Goal: Information Seeking & Learning: Learn about a topic

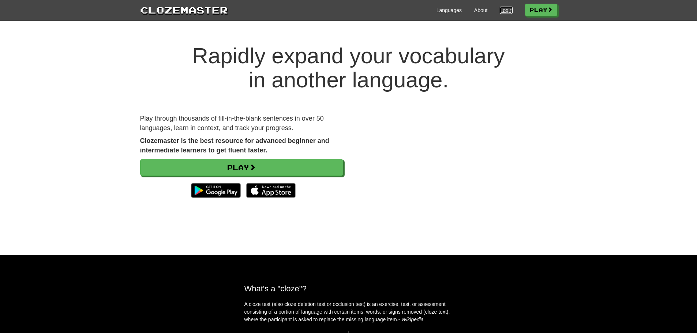
click at [507, 11] on link "Login" at bounding box center [506, 10] width 12 height 7
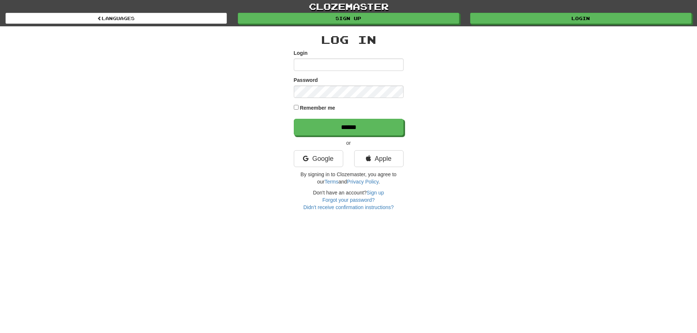
click at [330, 150] on div "Log In Login Password Remember me ****** or Google Apple By signing in to Cloze…" at bounding box center [349, 123] width 110 height 178
click at [314, 159] on link "Google" at bounding box center [318, 158] width 49 height 17
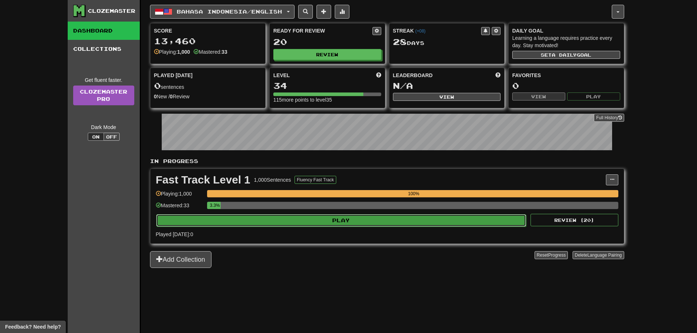
click at [280, 219] on button "Play" at bounding box center [341, 220] width 370 height 12
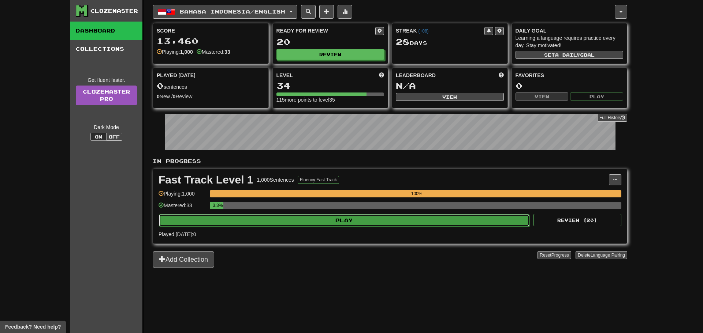
select select "**"
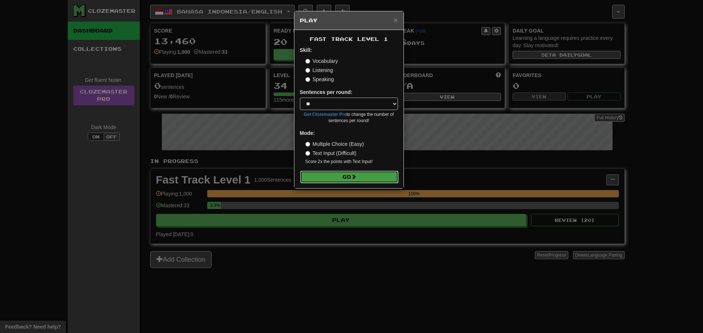
click at [328, 179] on button "Go" at bounding box center [349, 177] width 98 height 12
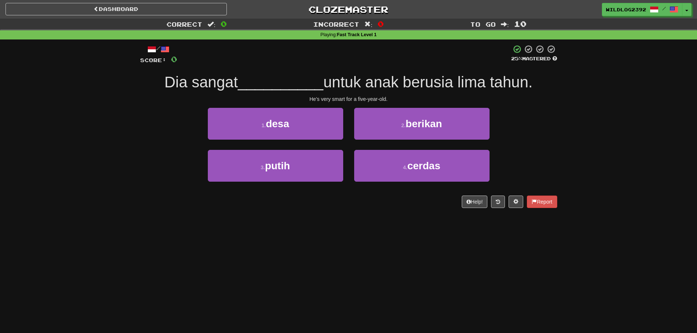
click at [149, 233] on div "Dashboard Clozemaster WildLog2392 / Toggle Dropdown Dashboard Leaderboard Activ…" at bounding box center [348, 166] width 697 height 333
click at [297, 235] on div "Dashboard Clozemaster WildLog2392 / Toggle Dropdown Dashboard Leaderboard Activ…" at bounding box center [348, 166] width 697 height 333
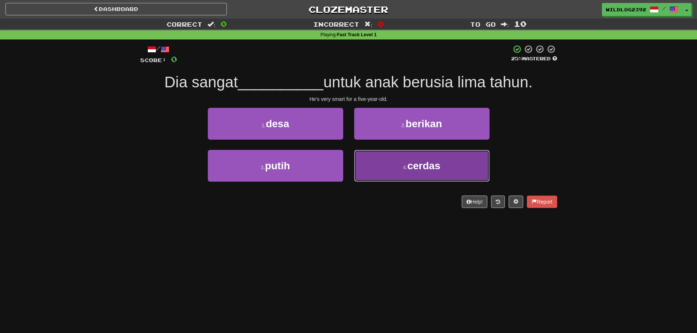
click at [388, 169] on button "4 . cerdas" at bounding box center [421, 166] width 135 height 32
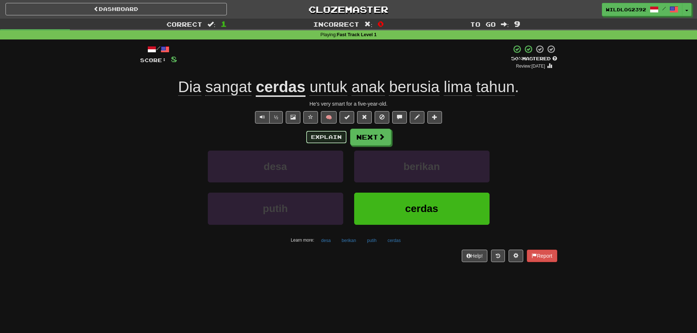
click at [331, 138] on button "Explain" at bounding box center [326, 137] width 40 height 12
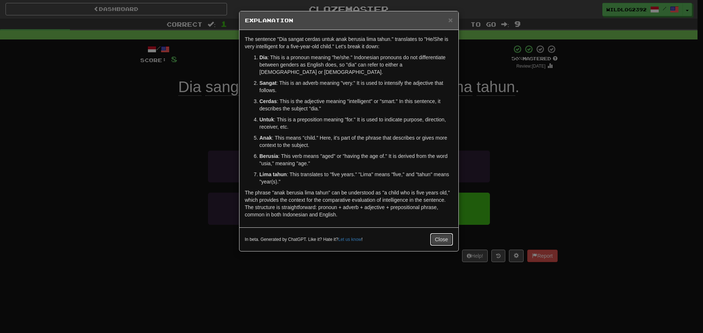
click at [444, 234] on button "Close" at bounding box center [441, 240] width 23 height 12
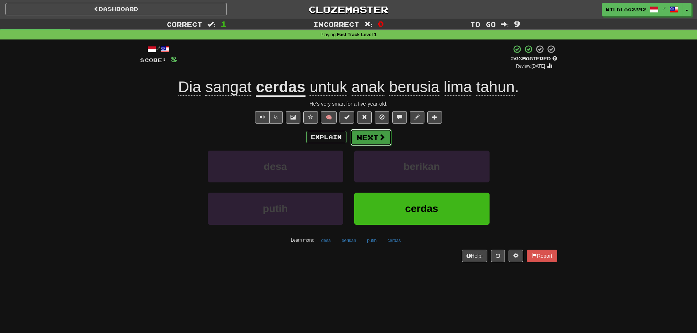
click at [360, 134] on button "Next" at bounding box center [371, 137] width 41 height 17
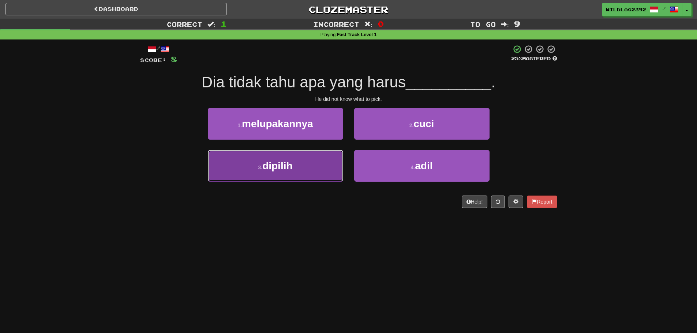
click at [278, 163] on span "dipilih" at bounding box center [277, 165] width 30 height 11
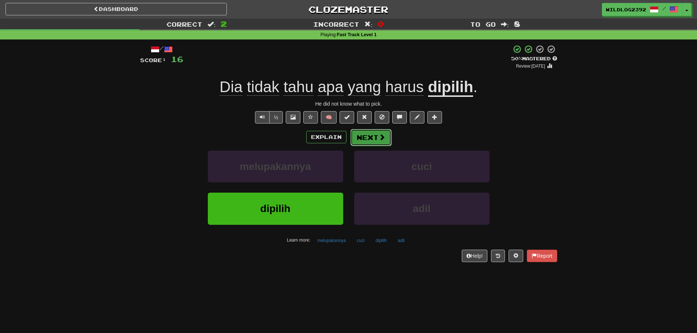
click at [379, 139] on span at bounding box center [382, 137] width 7 height 7
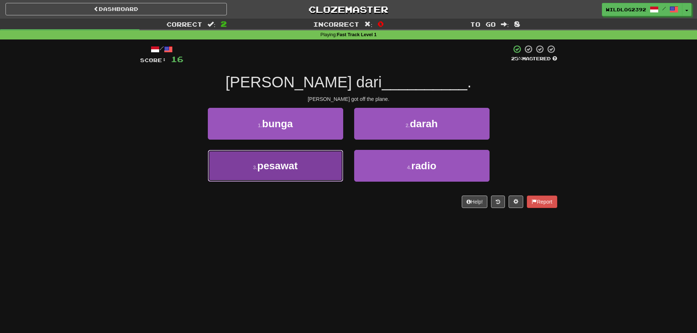
click at [317, 165] on button "3 . pesawat" at bounding box center [275, 166] width 135 height 32
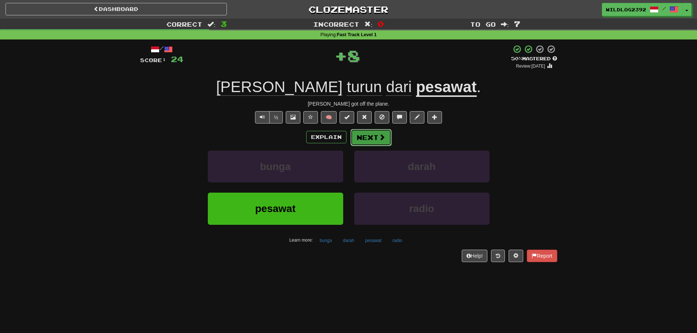
click at [376, 141] on button "Next" at bounding box center [371, 137] width 41 height 17
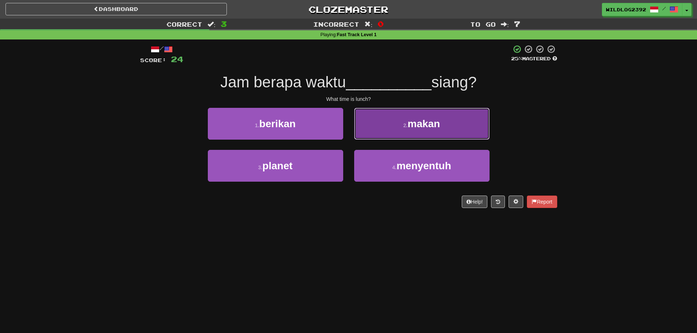
click at [399, 127] on button "2 . makan" at bounding box center [421, 124] width 135 height 32
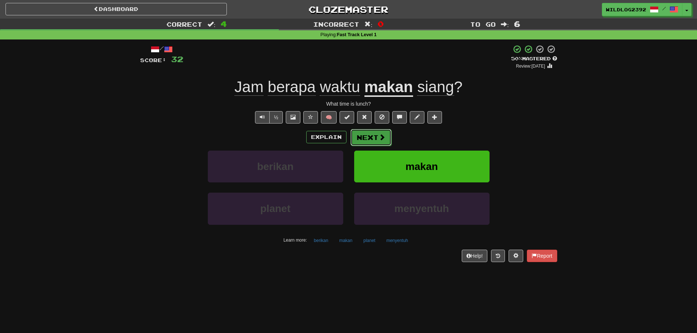
click at [375, 135] on button "Next" at bounding box center [371, 137] width 41 height 17
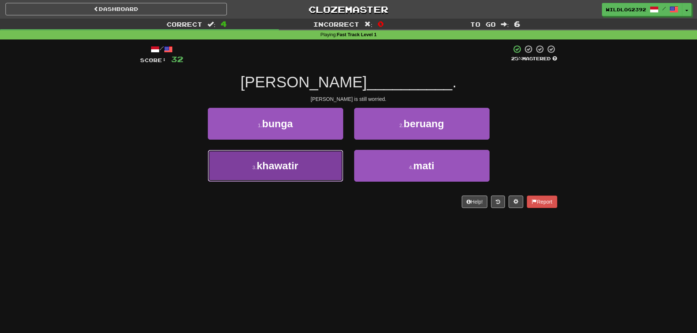
click at [272, 171] on span "khawatir" at bounding box center [278, 165] width 42 height 11
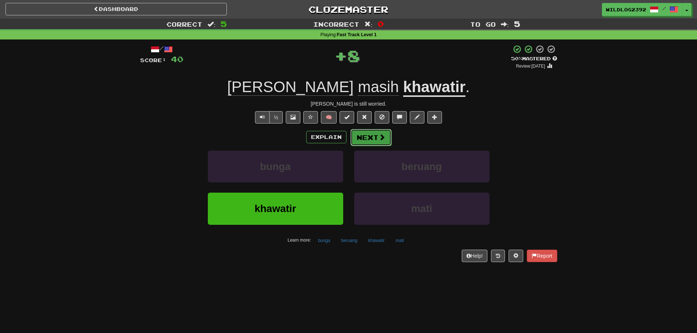
click at [379, 135] on span at bounding box center [382, 137] width 7 height 7
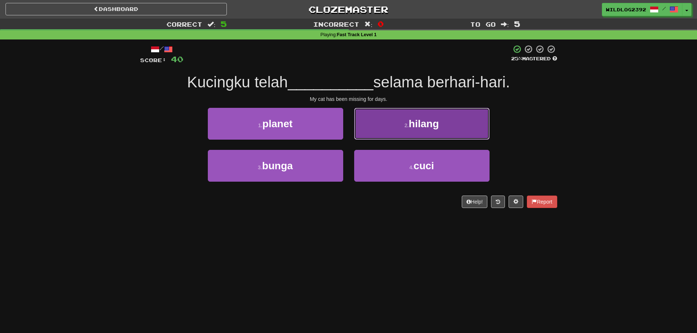
click at [417, 120] on span "hilang" at bounding box center [424, 123] width 30 height 11
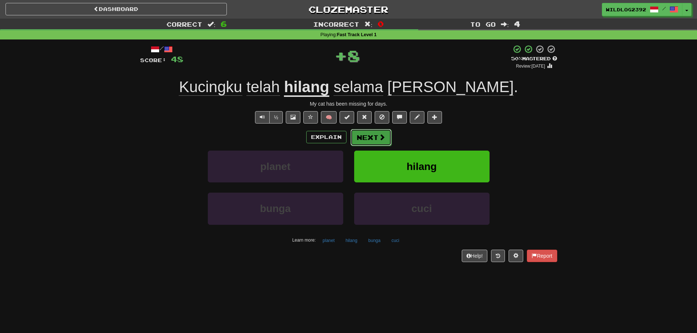
click at [362, 135] on button "Next" at bounding box center [371, 137] width 41 height 17
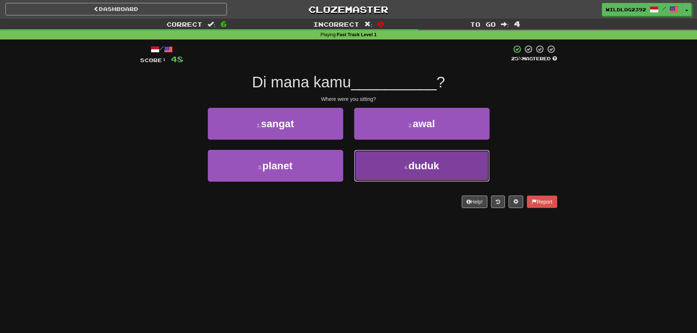
click at [404, 168] on small "4 ." at bounding box center [406, 168] width 4 height 6
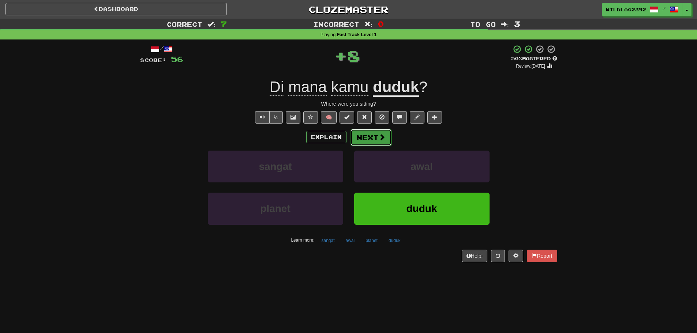
click at [374, 137] on button "Next" at bounding box center [371, 137] width 41 height 17
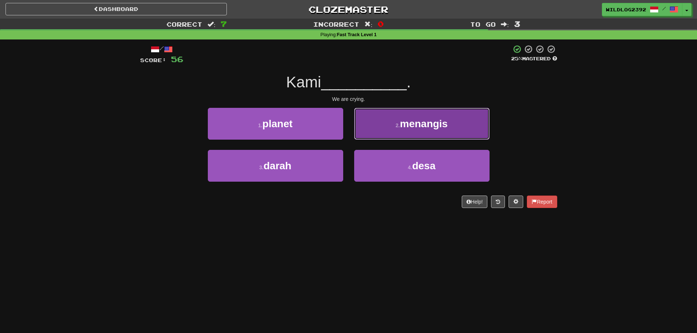
click at [382, 116] on button "2 . menangis" at bounding box center [421, 124] width 135 height 32
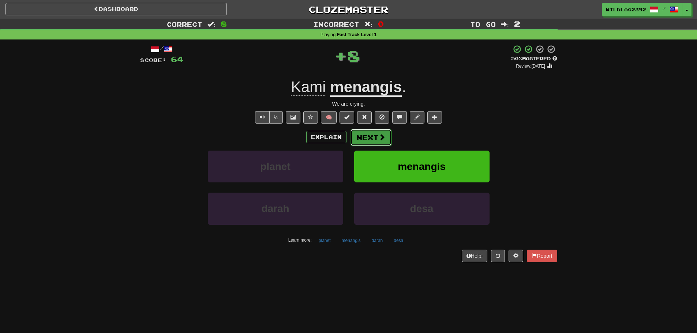
click at [367, 134] on button "Next" at bounding box center [371, 137] width 41 height 17
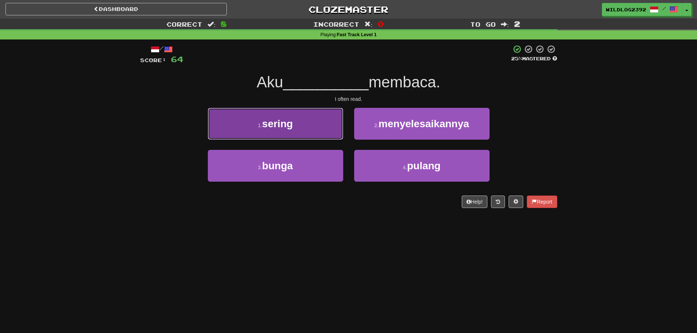
click at [276, 122] on span "sering" at bounding box center [277, 123] width 31 height 11
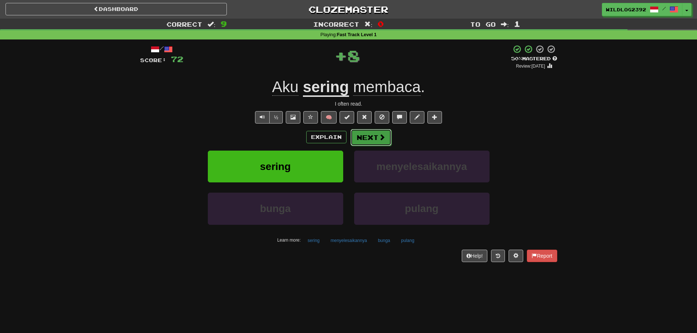
click at [368, 141] on button "Next" at bounding box center [371, 137] width 41 height 17
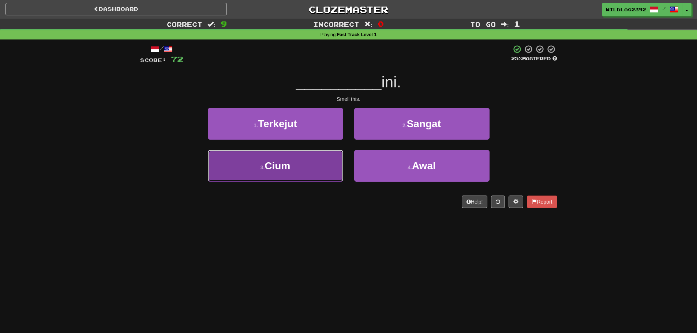
click at [277, 170] on span "Cium" at bounding box center [278, 165] width 26 height 11
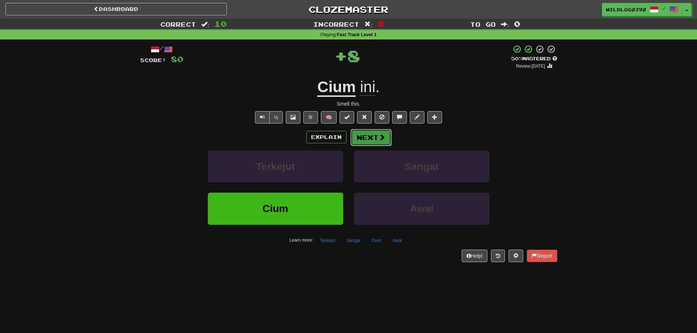
click at [367, 135] on button "Next" at bounding box center [371, 137] width 41 height 17
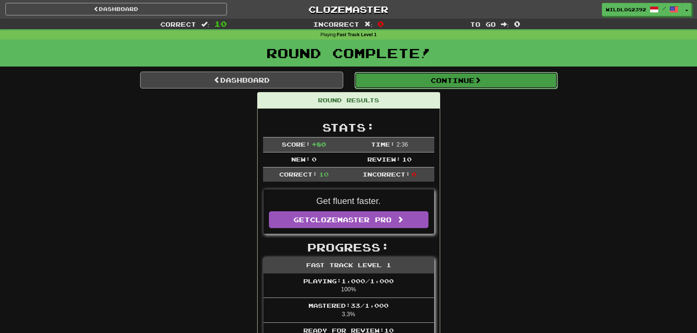
click at [423, 82] on button "Continue" at bounding box center [456, 80] width 203 height 17
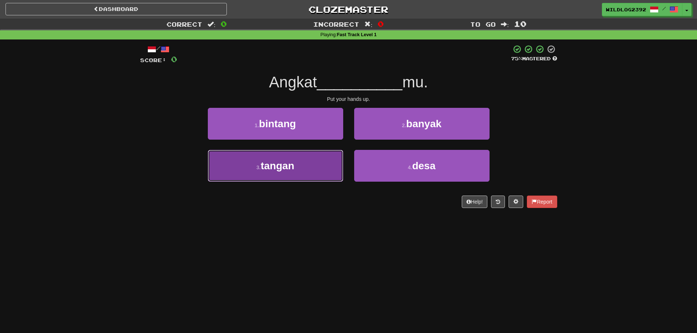
click at [267, 171] on span "tangan" at bounding box center [278, 165] width 34 height 11
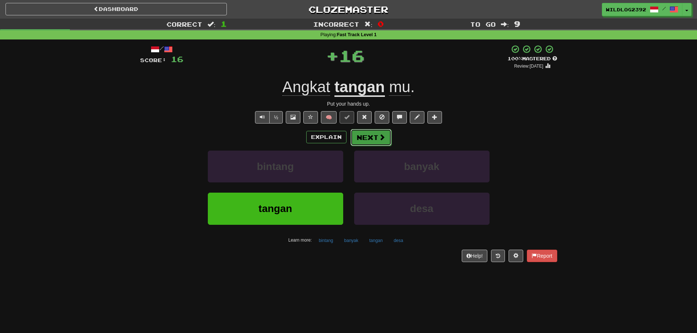
click at [375, 139] on button "Next" at bounding box center [371, 137] width 41 height 17
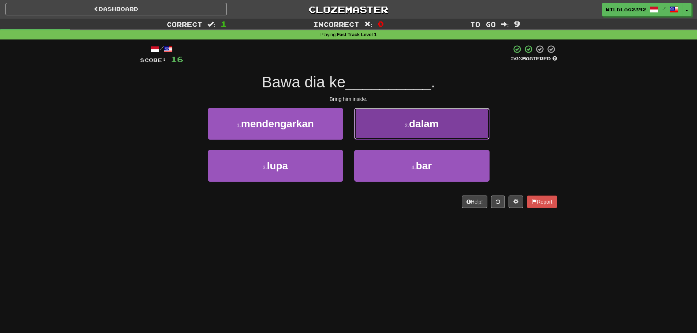
click at [408, 125] on small "2 ." at bounding box center [407, 126] width 4 height 6
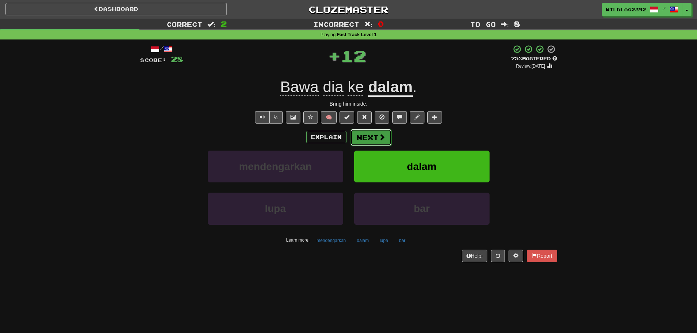
click at [382, 138] on span at bounding box center [382, 137] width 7 height 7
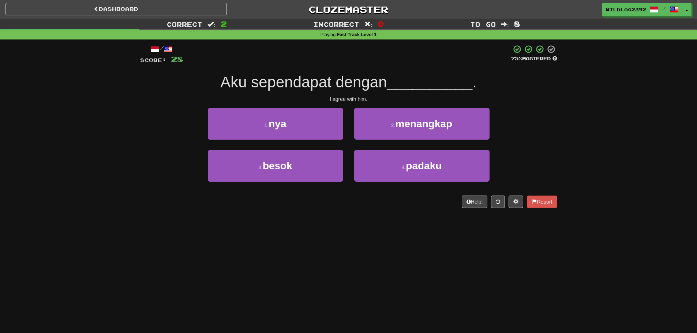
click at [393, 219] on div "Dashboard Clozemaster WildLog2392 / Toggle Dropdown Dashboard Leaderboard Activ…" at bounding box center [348, 166] width 697 height 333
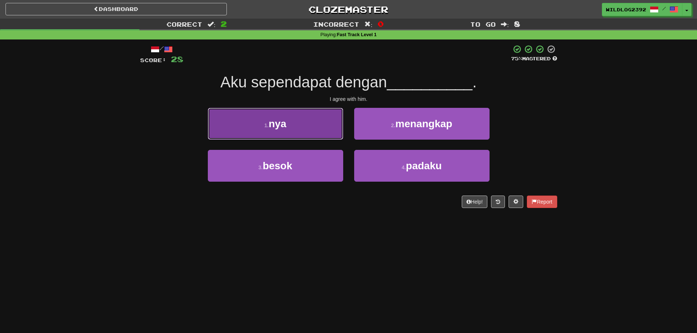
click at [290, 119] on button "1 . nya" at bounding box center [275, 124] width 135 height 32
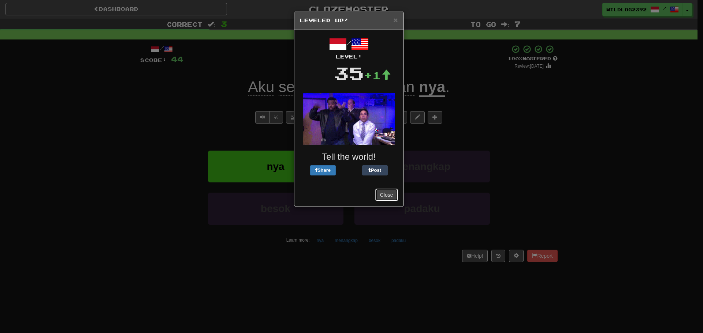
click at [390, 194] on button "Close" at bounding box center [386, 195] width 23 height 12
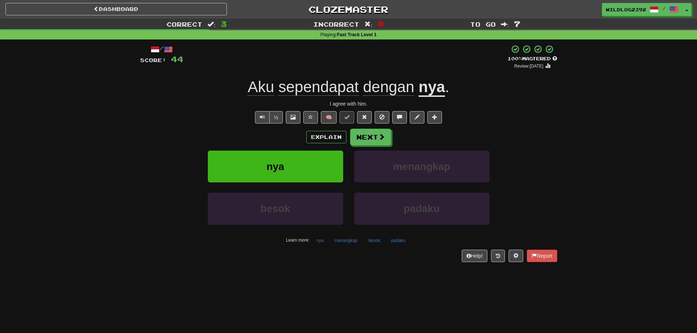
click at [198, 123] on div "½ 🧠" at bounding box center [348, 117] width 417 height 12
click at [321, 137] on button "Explain" at bounding box center [326, 137] width 40 height 12
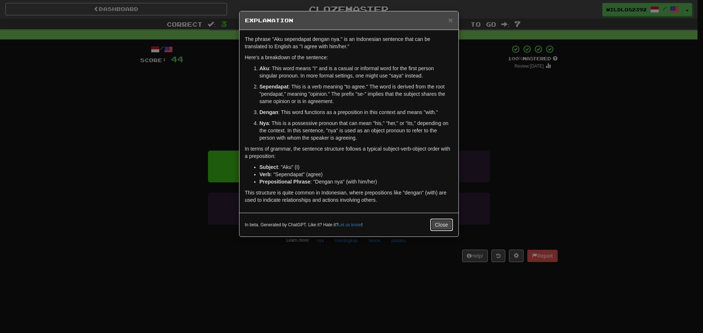
click at [438, 223] on button "Close" at bounding box center [441, 225] width 23 height 12
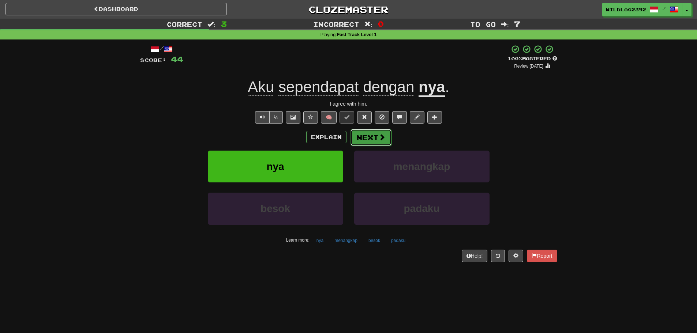
click at [376, 135] on button "Next" at bounding box center [371, 137] width 41 height 17
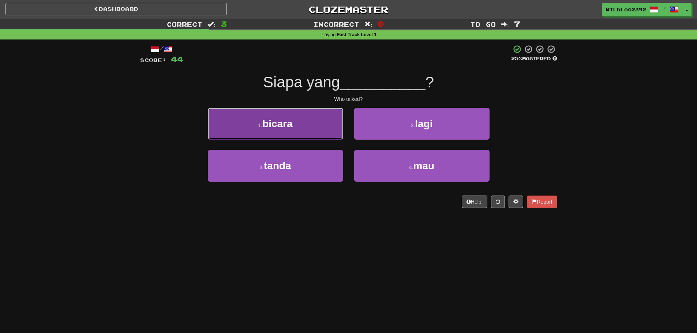
click at [289, 127] on span "bicara" at bounding box center [277, 123] width 30 height 11
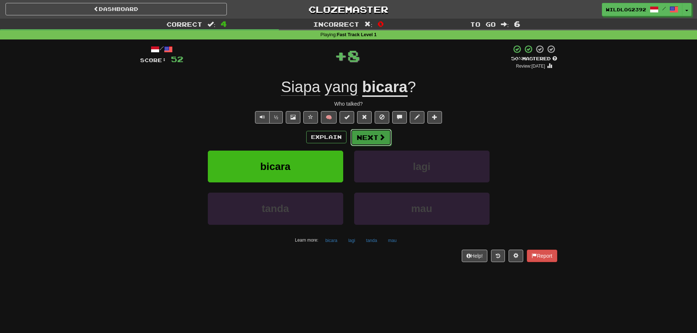
click at [368, 137] on button "Next" at bounding box center [371, 137] width 41 height 17
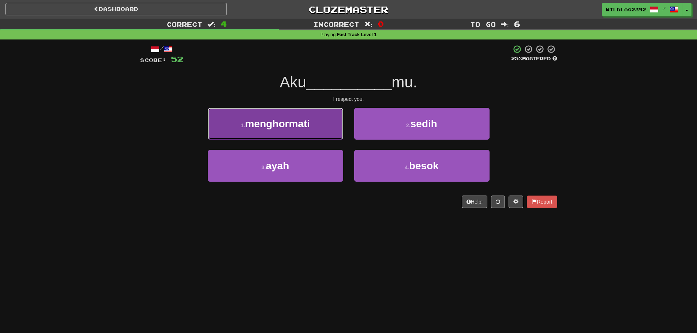
click at [290, 123] on span "menghormati" at bounding box center [277, 123] width 65 height 11
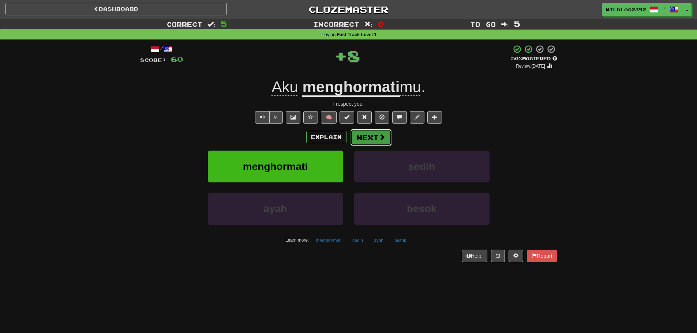
click at [382, 135] on span at bounding box center [382, 137] width 7 height 7
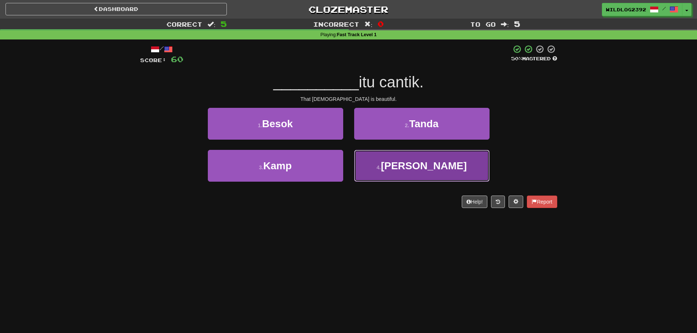
click at [427, 169] on span "Wanita" at bounding box center [424, 165] width 86 height 11
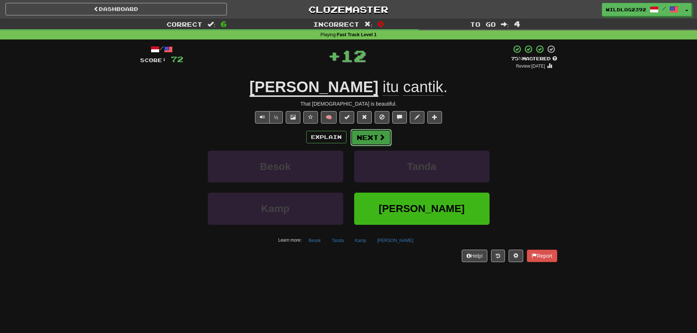
click at [376, 134] on button "Next" at bounding box center [371, 137] width 41 height 17
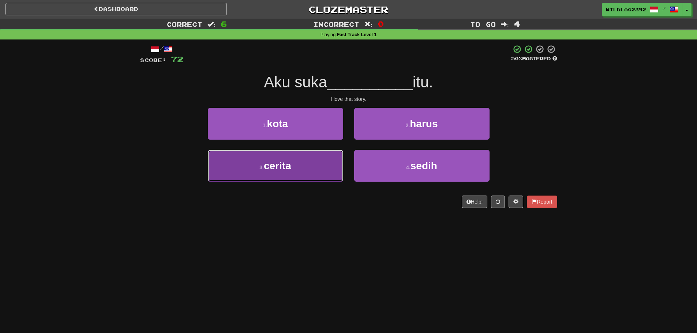
click at [291, 168] on span "cerita" at bounding box center [277, 165] width 27 height 11
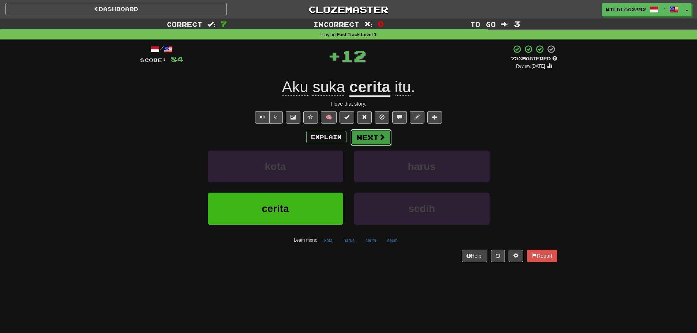
click at [381, 138] on span at bounding box center [382, 137] width 7 height 7
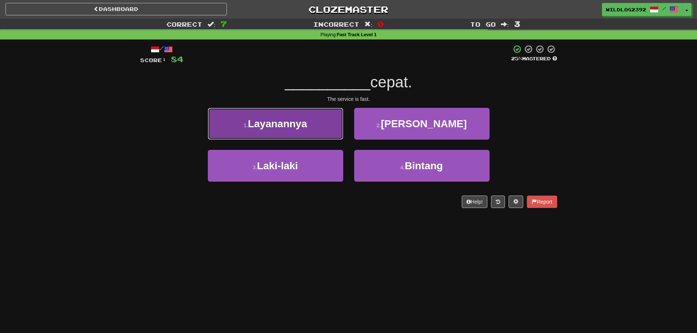
click at [275, 126] on span "Layanannya" at bounding box center [277, 123] width 59 height 11
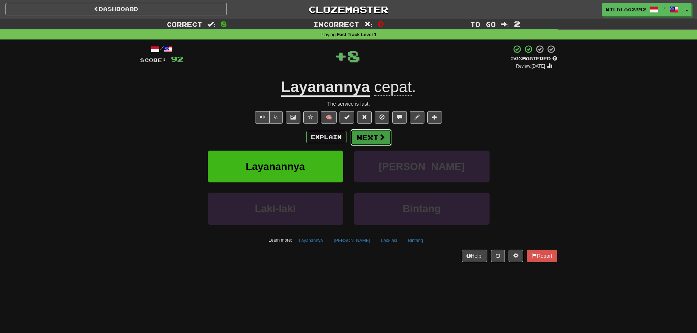
click at [386, 140] on button "Next" at bounding box center [371, 137] width 41 height 17
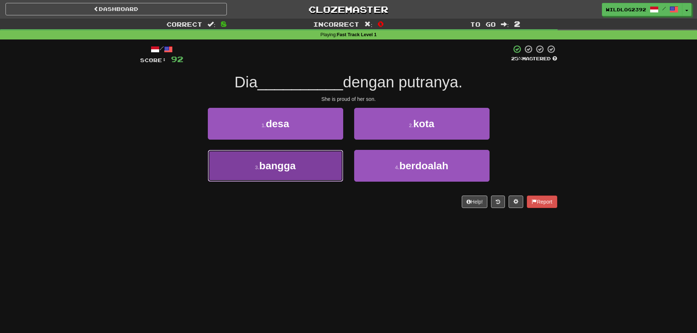
click at [254, 163] on button "3 . bangga" at bounding box center [275, 166] width 135 height 32
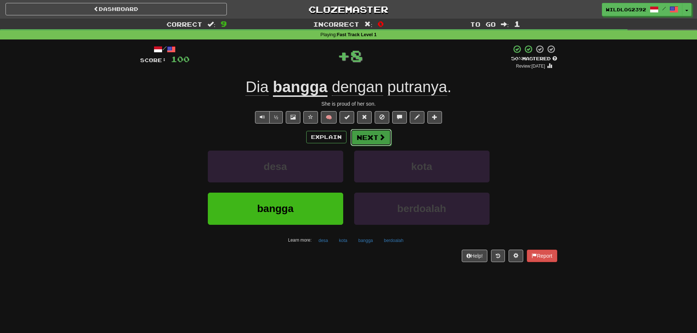
click at [379, 139] on span at bounding box center [382, 137] width 7 height 7
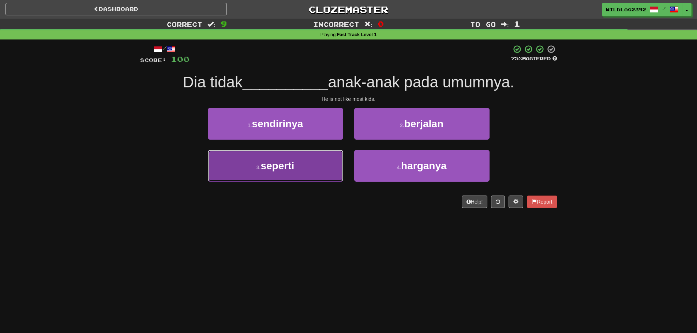
click at [288, 170] on span "seperti" at bounding box center [278, 165] width 34 height 11
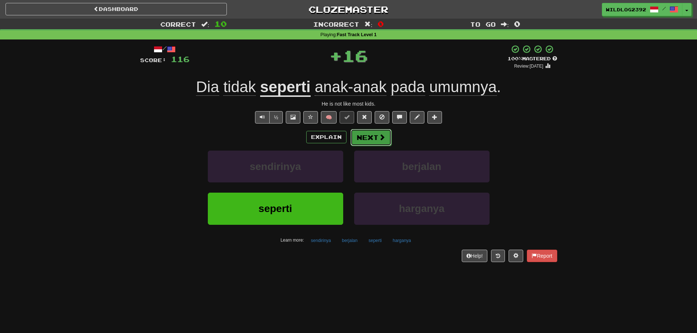
click at [379, 136] on span at bounding box center [382, 137] width 7 height 7
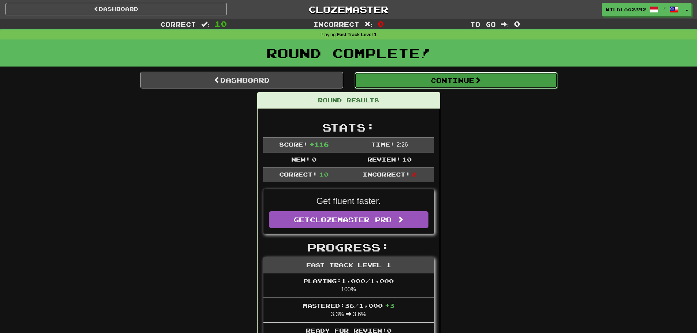
click at [470, 78] on button "Continue" at bounding box center [456, 80] width 203 height 17
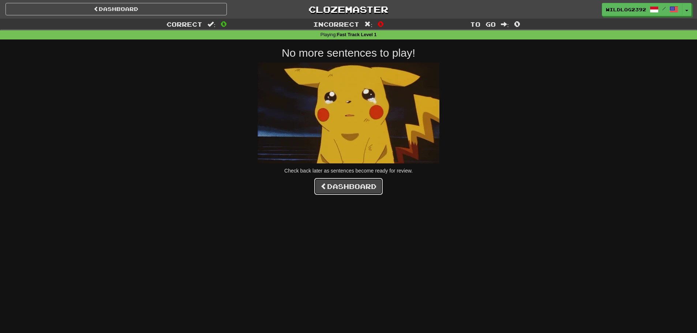
click at [363, 193] on link "Dashboard" at bounding box center [348, 186] width 68 height 17
